Goal: Transaction & Acquisition: Download file/media

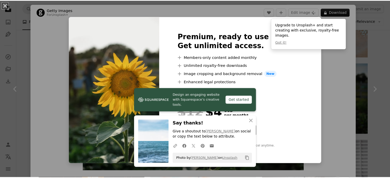
scroll to position [2434, 0]
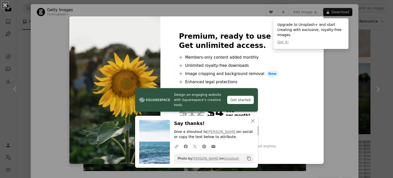
click at [329, 67] on div "An X shape Premium, ready to use images. Get unlimited access. A plus sign Memb…" at bounding box center [196, 89] width 393 height 178
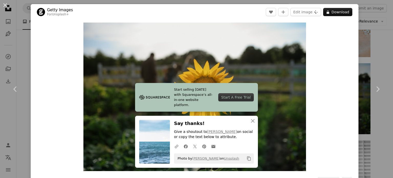
click at [362, 43] on div "An X shape Chevron left Chevron right Getty Images For Unsplash+ A heart A plus…" at bounding box center [196, 89] width 393 height 178
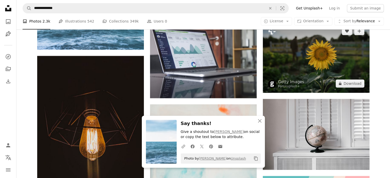
scroll to position [2485, 0]
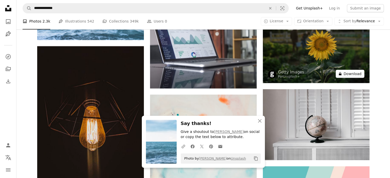
click at [354, 72] on button "A lock Download" at bounding box center [349, 74] width 29 height 8
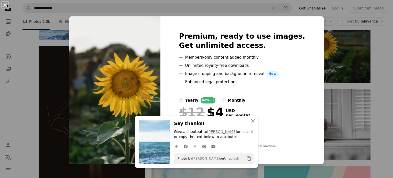
click at [348, 76] on div "An X shape Premium, ready to use images. Get unlimited access. A plus sign Memb…" at bounding box center [196, 89] width 393 height 178
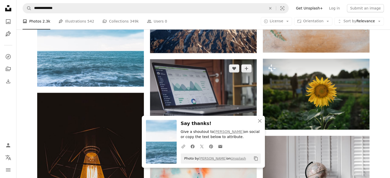
scroll to position [2434, 0]
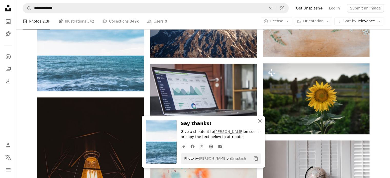
click at [257, 122] on icon "An X shape" at bounding box center [259, 121] width 6 height 6
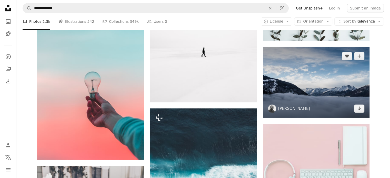
scroll to position [2144, 0]
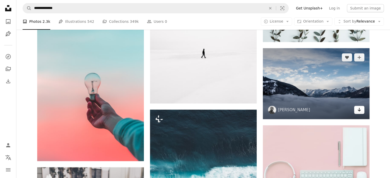
click at [358, 109] on icon "Arrow pointing down" at bounding box center [359, 110] width 4 height 6
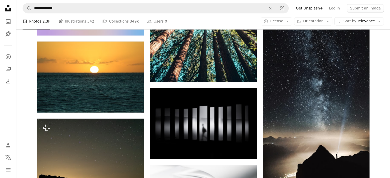
scroll to position [4606, 0]
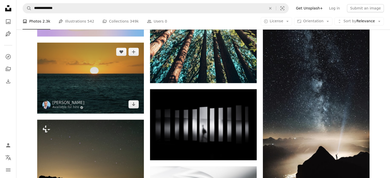
click at [142, 93] on img at bounding box center [90, 78] width 107 height 71
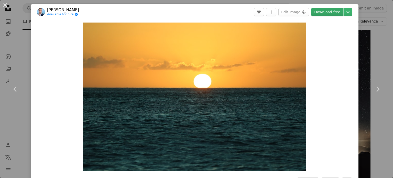
click at [326, 9] on link "Download free" at bounding box center [328, 12] width 32 height 8
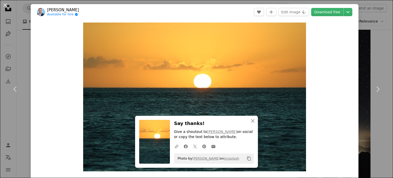
click at [372, 35] on div "An X shape Chevron left Chevron right [PERSON_NAME] Available for hire A checkm…" at bounding box center [196, 89] width 393 height 178
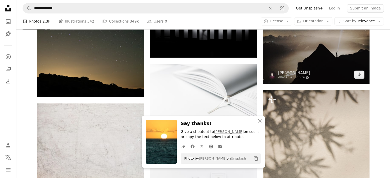
scroll to position [4712, 0]
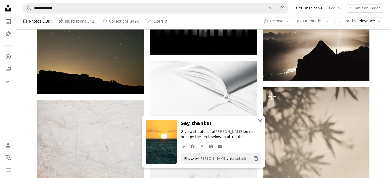
click at [259, 121] on icon "button" at bounding box center [260, 121] width 4 height 4
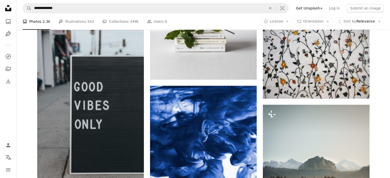
scroll to position [5780, 0]
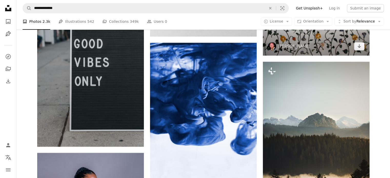
click at [328, 48] on img at bounding box center [316, 20] width 107 height 71
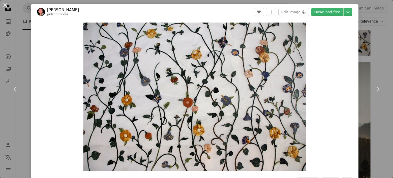
click at [374, 50] on div "An X shape Chevron left Chevron right [PERSON_NAME] judsonlmoore A heart A plus…" at bounding box center [196, 89] width 393 height 178
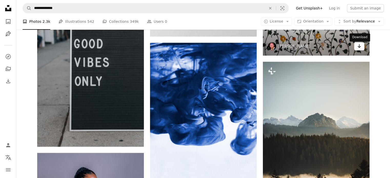
click at [360, 48] on icon "Arrow pointing down" at bounding box center [359, 46] width 4 height 6
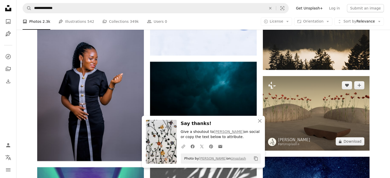
scroll to position [5908, 0]
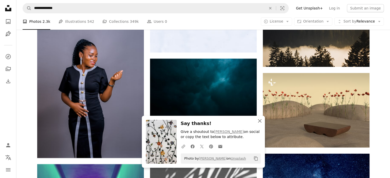
click at [258, 121] on icon "An X shape" at bounding box center [259, 121] width 6 height 6
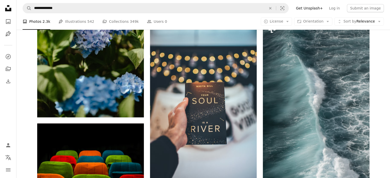
scroll to position [7932, 0]
